Goal: Ask a question: Seek information or help from site administrators or community

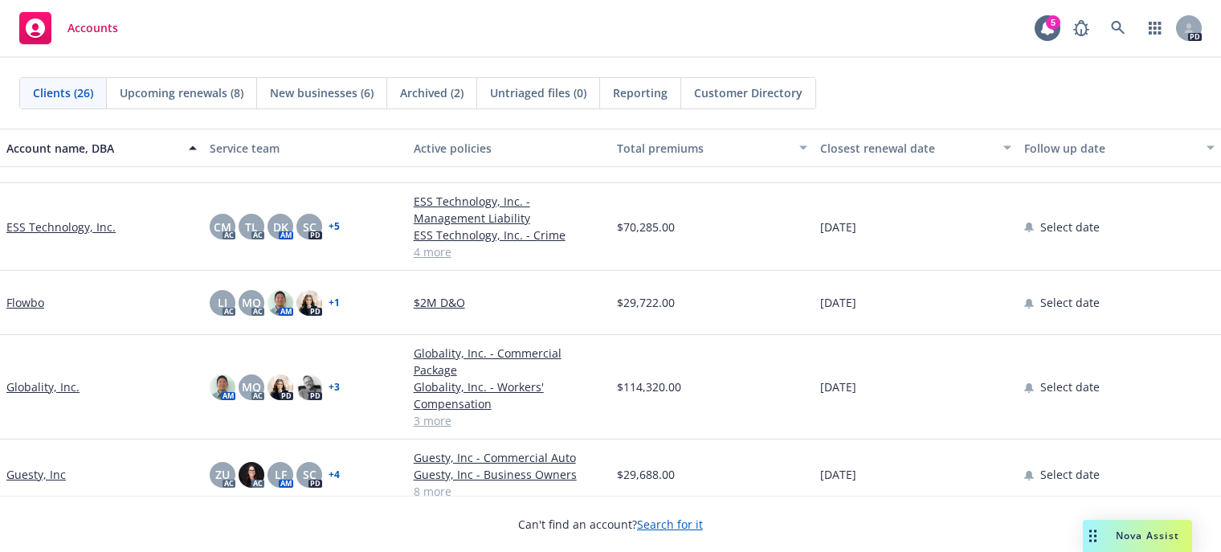
scroll to position [402, 0]
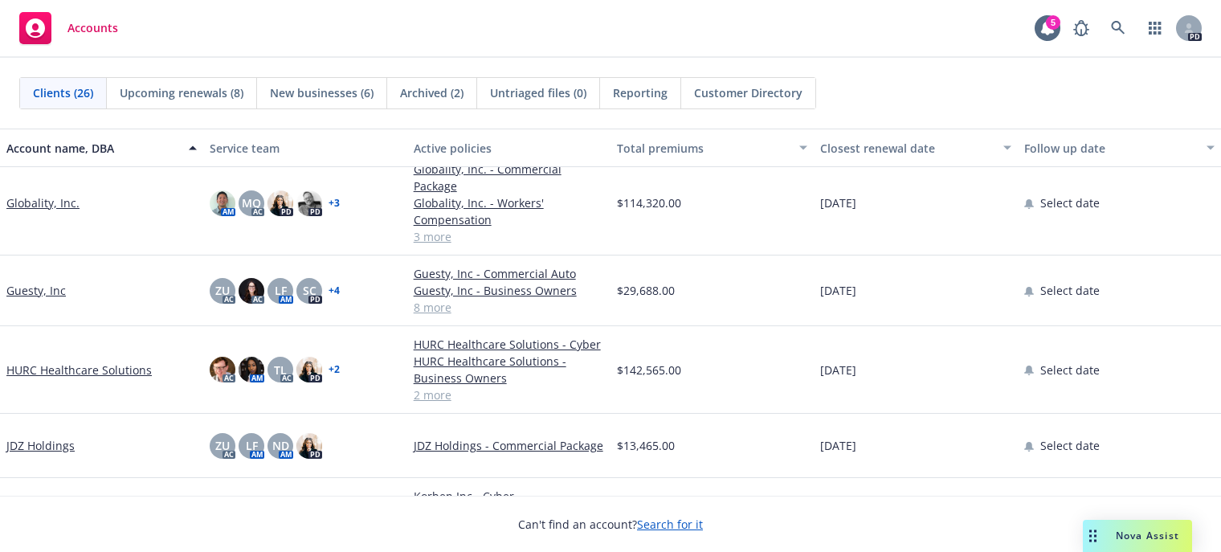
click at [1113, 542] on div "Nova Assist" at bounding box center [1147, 536] width 89 height 14
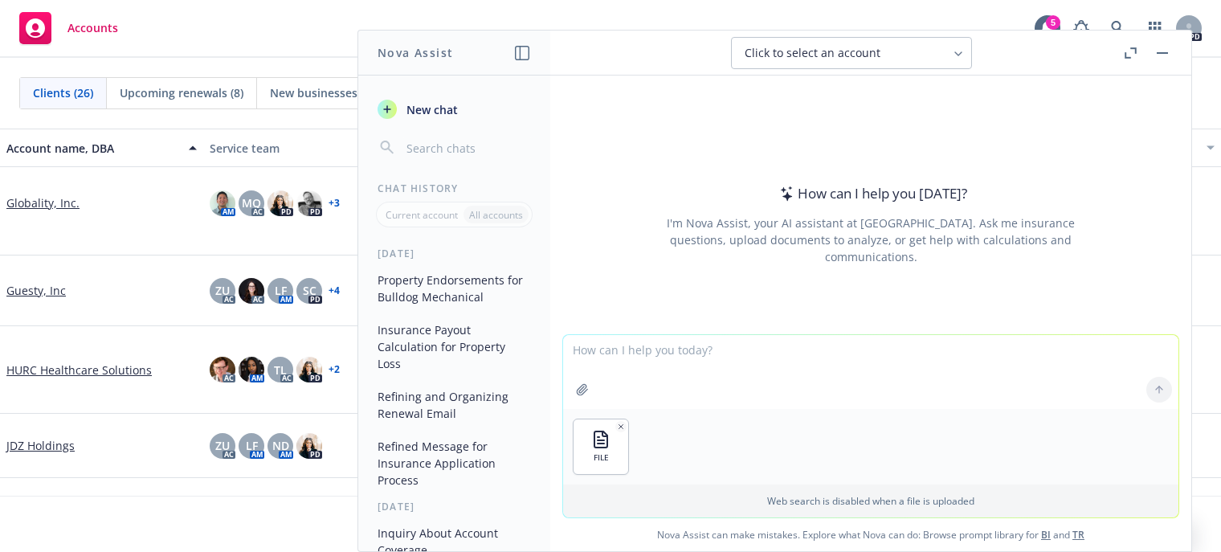
click at [591, 353] on textarea at bounding box center [870, 372] width 615 height 74
type textarea "what is this clients annual revenue based on this balance sheet"
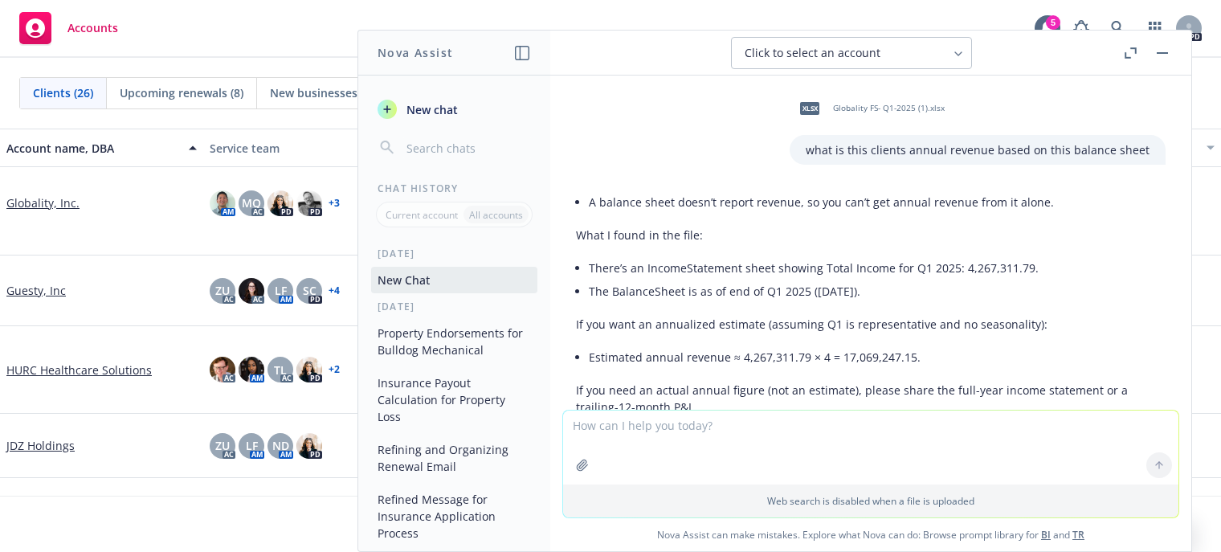
scroll to position [80, 0]
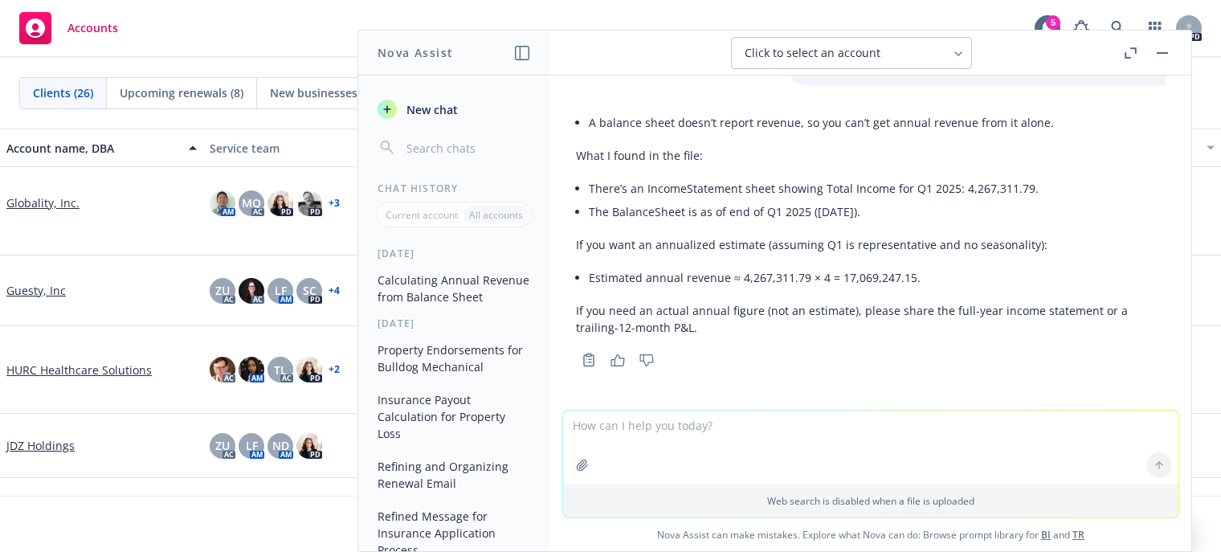
click at [615, 433] on textarea at bounding box center [870, 448] width 615 height 74
type textarea "w"
click at [1158, 55] on button "button" at bounding box center [1162, 52] width 19 height 19
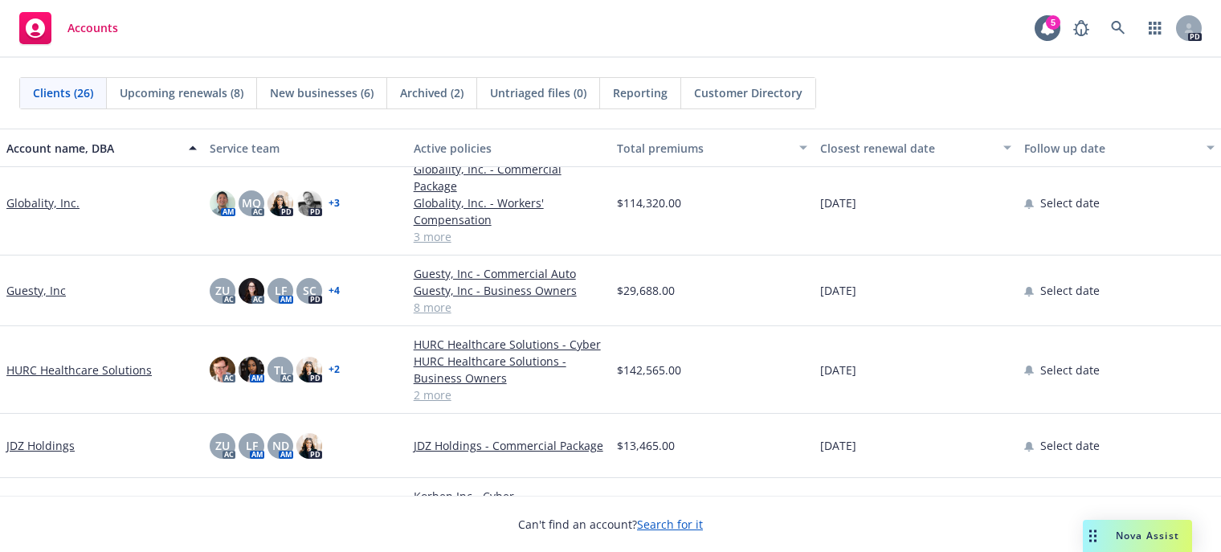
drag, startPoint x: 60, startPoint y: 207, endPoint x: 80, endPoint y: 211, distance: 19.7
click at [60, 207] on link "Globality, Inc." at bounding box center [42, 202] width 73 height 17
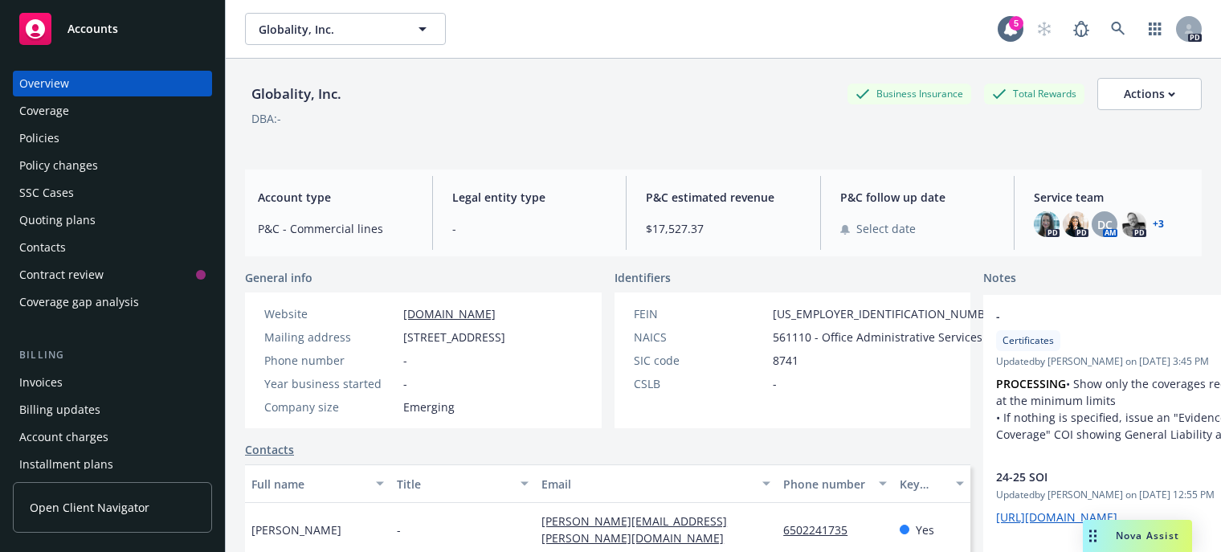
click at [1112, 531] on div "Nova Assist" at bounding box center [1147, 536] width 89 height 14
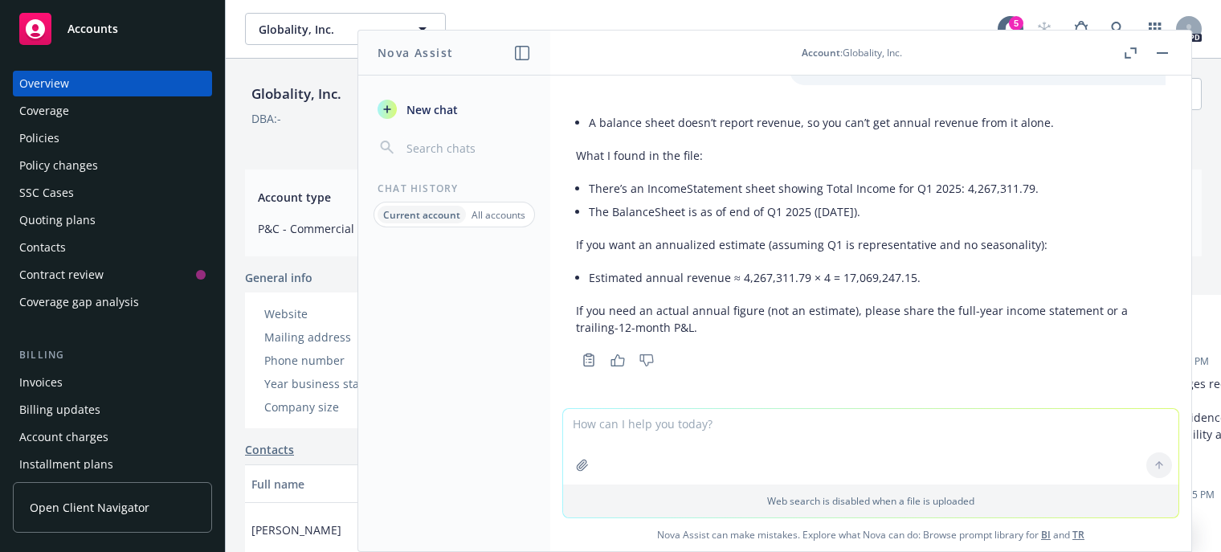
click at [410, 108] on span "New chat" at bounding box center [430, 109] width 55 height 17
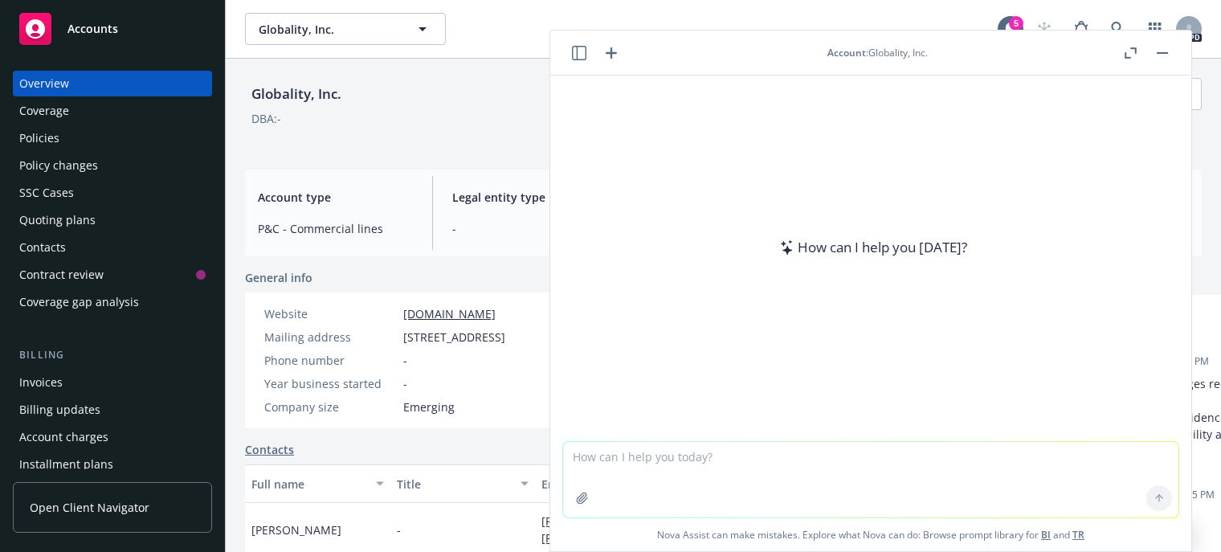
click at [658, 461] on textarea at bounding box center [870, 480] width 615 height 76
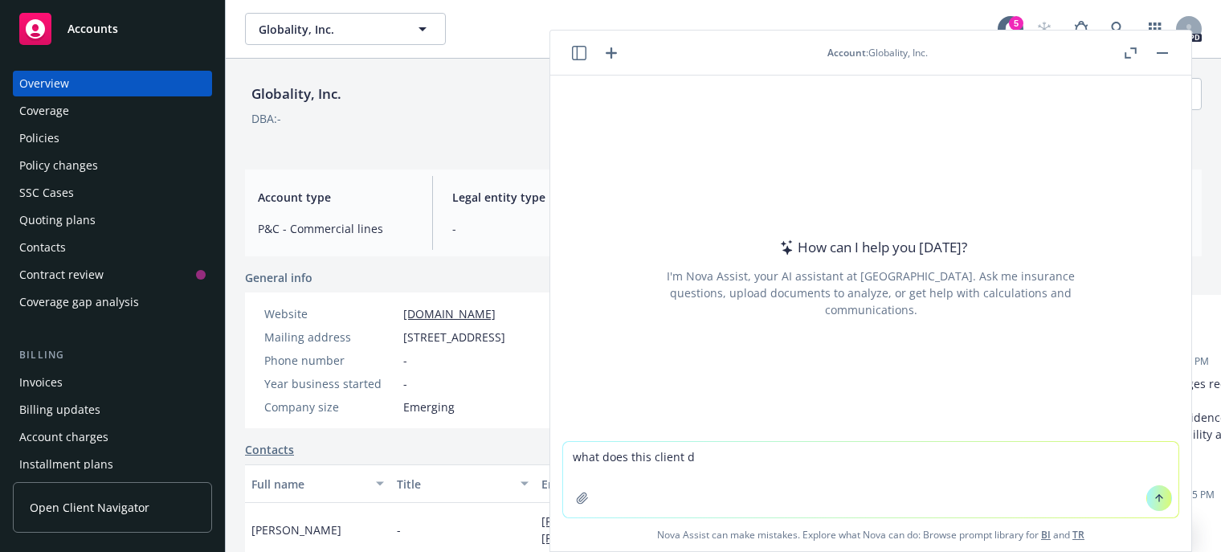
type textarea "what does this client do"
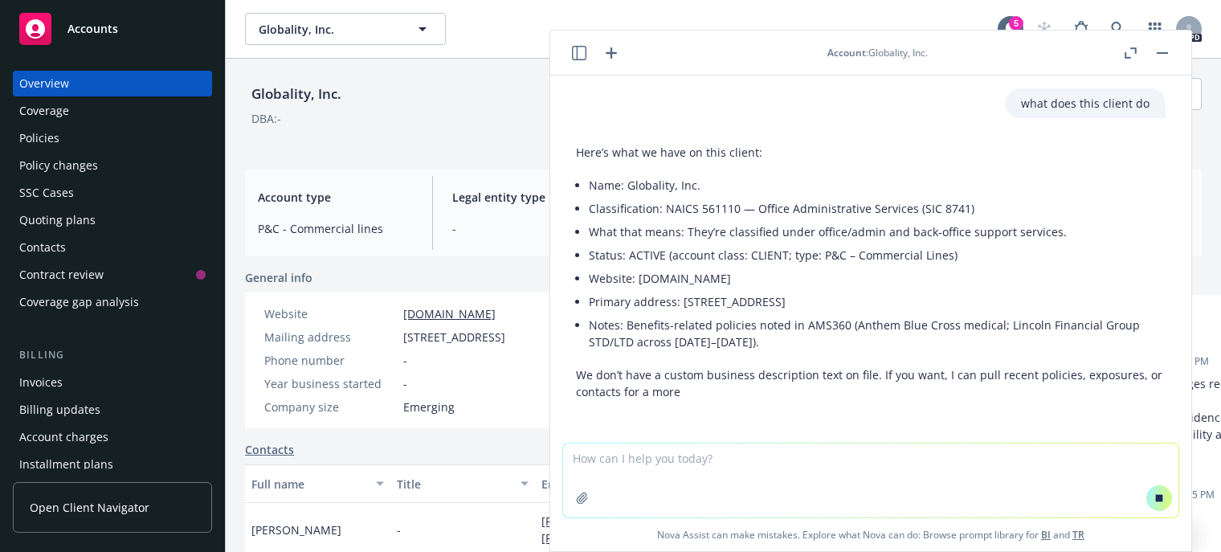
scroll to position [31, 0]
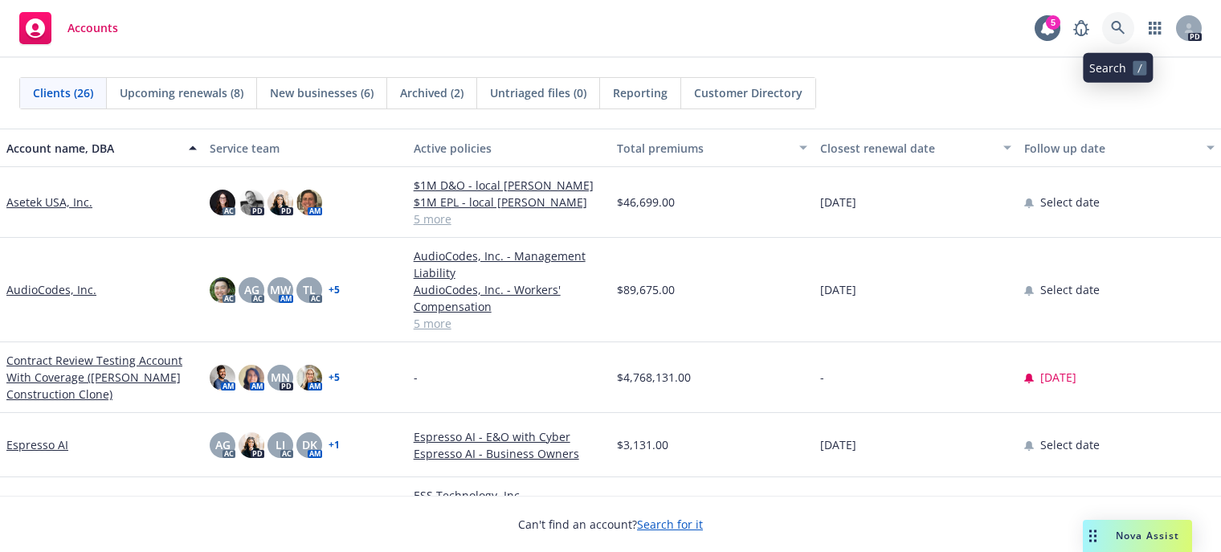
click at [1111, 24] on icon at bounding box center [1118, 28] width 14 height 14
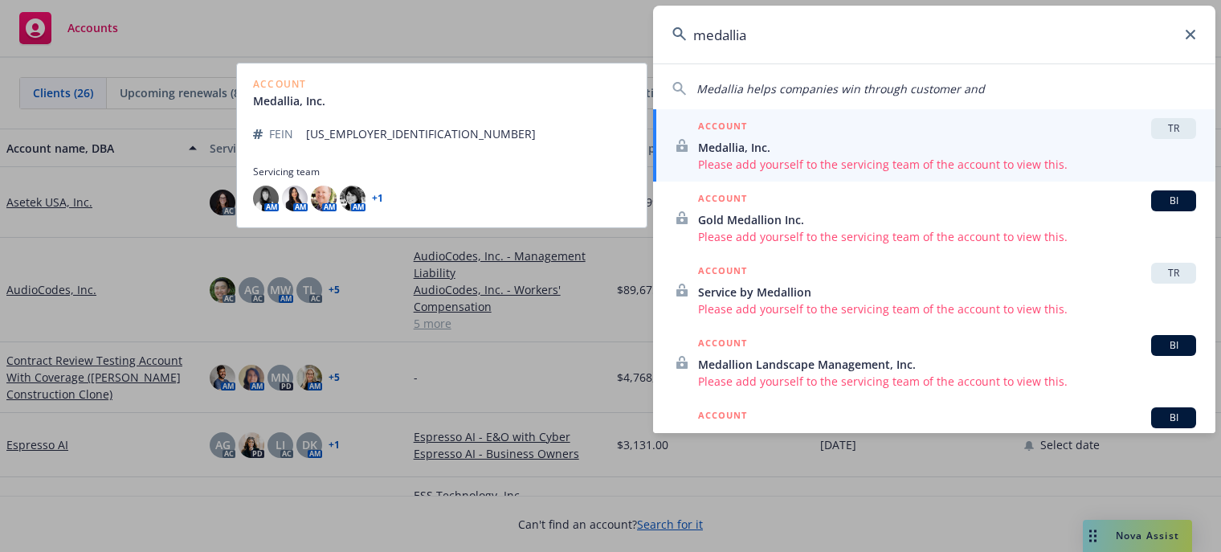
type input "medallia"
click at [380, 198] on link "+ 1" at bounding box center [377, 199] width 11 height 10
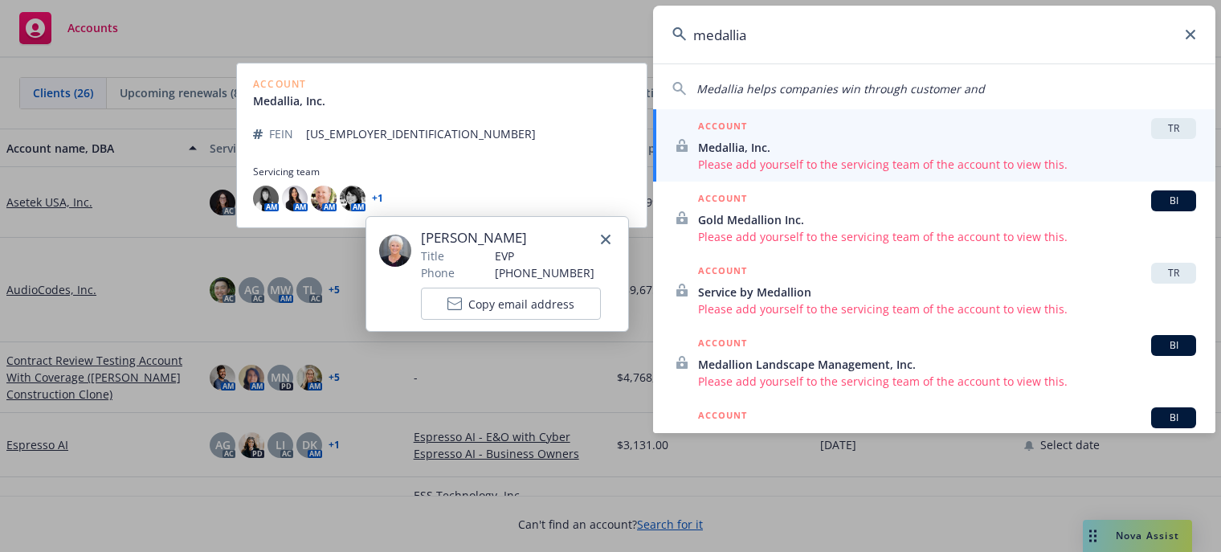
drag, startPoint x: 318, startPoint y: 198, endPoint x: 280, endPoint y: 202, distance: 38.0
click at [316, 199] on img at bounding box center [324, 199] width 26 height 26
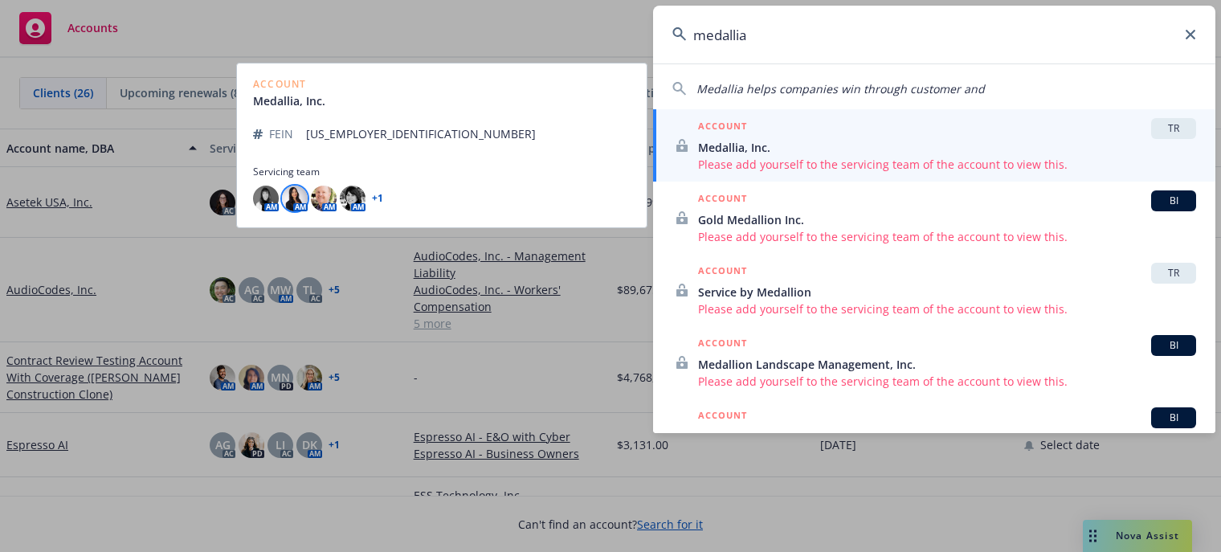
click at [298, 195] on img at bounding box center [295, 199] width 26 height 26
click at [270, 194] on img at bounding box center [266, 199] width 26 height 26
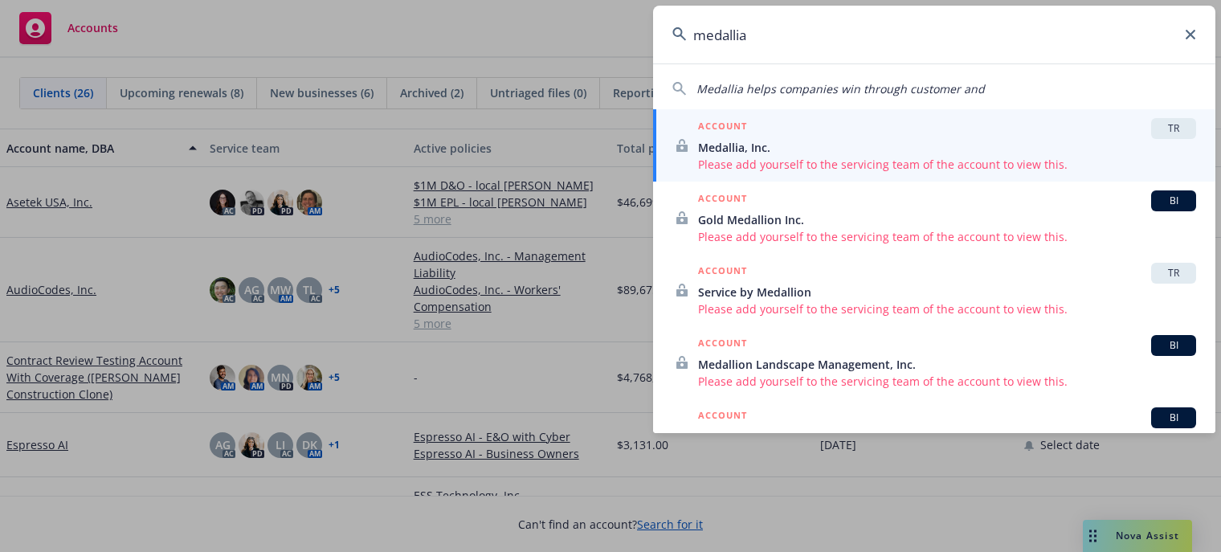
click at [1185, 32] on input "medallia" at bounding box center [934, 35] width 562 height 58
